Goal: Find specific page/section: Find specific page/section

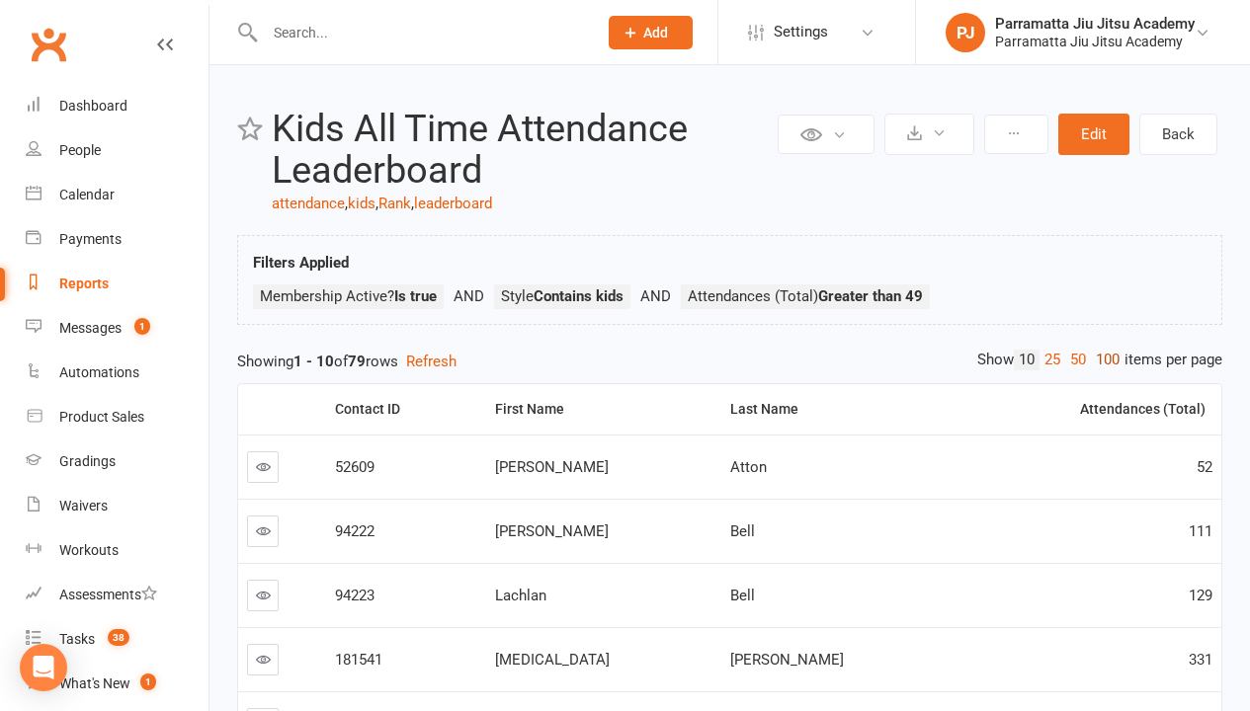
click at [1102, 360] on link "100" at bounding box center [1108, 360] width 34 height 21
